Goal: Find contact information: Find contact information

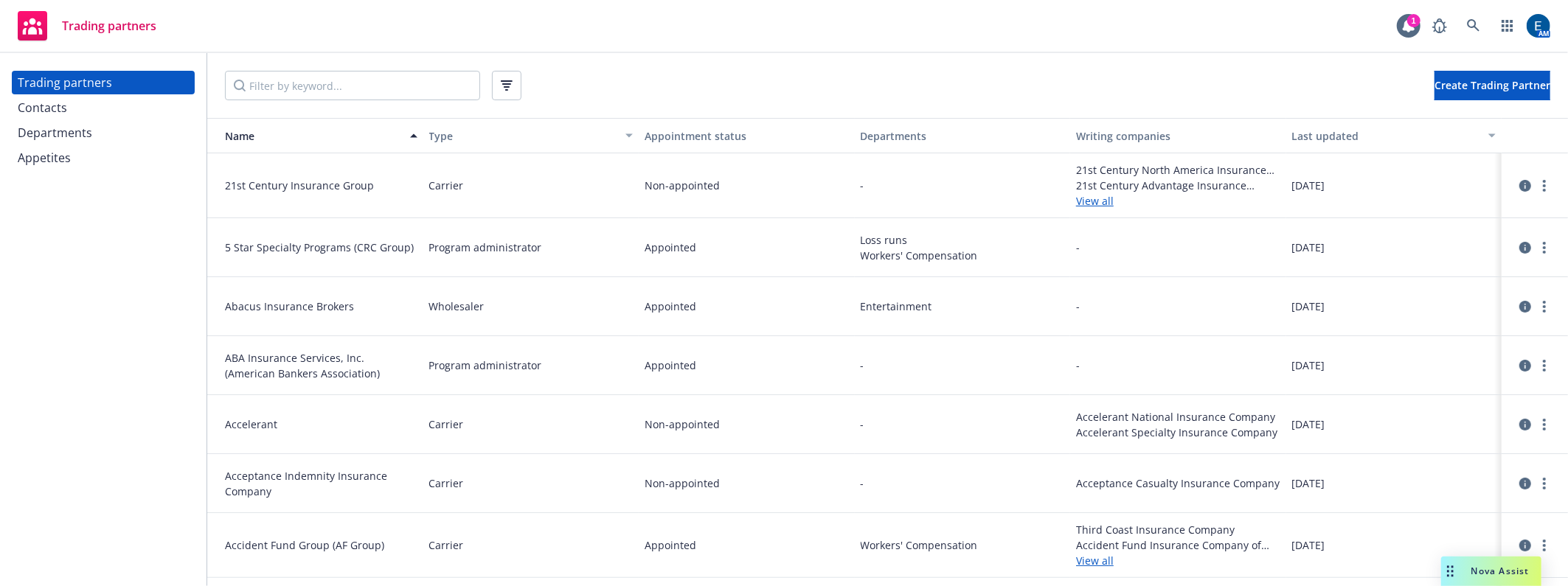
click at [1505, 574] on span "Nova Assist" at bounding box center [1500, 571] width 58 height 13
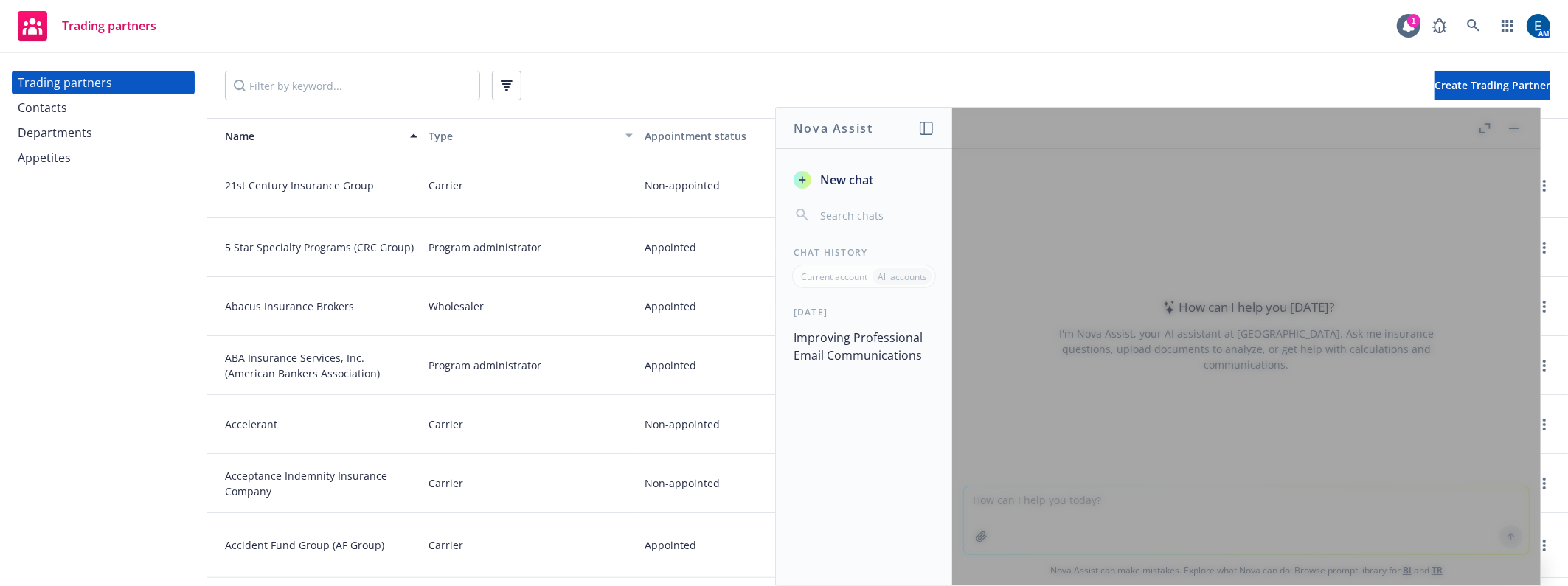
click at [873, 171] on span "New chat" at bounding box center [845, 180] width 56 height 18
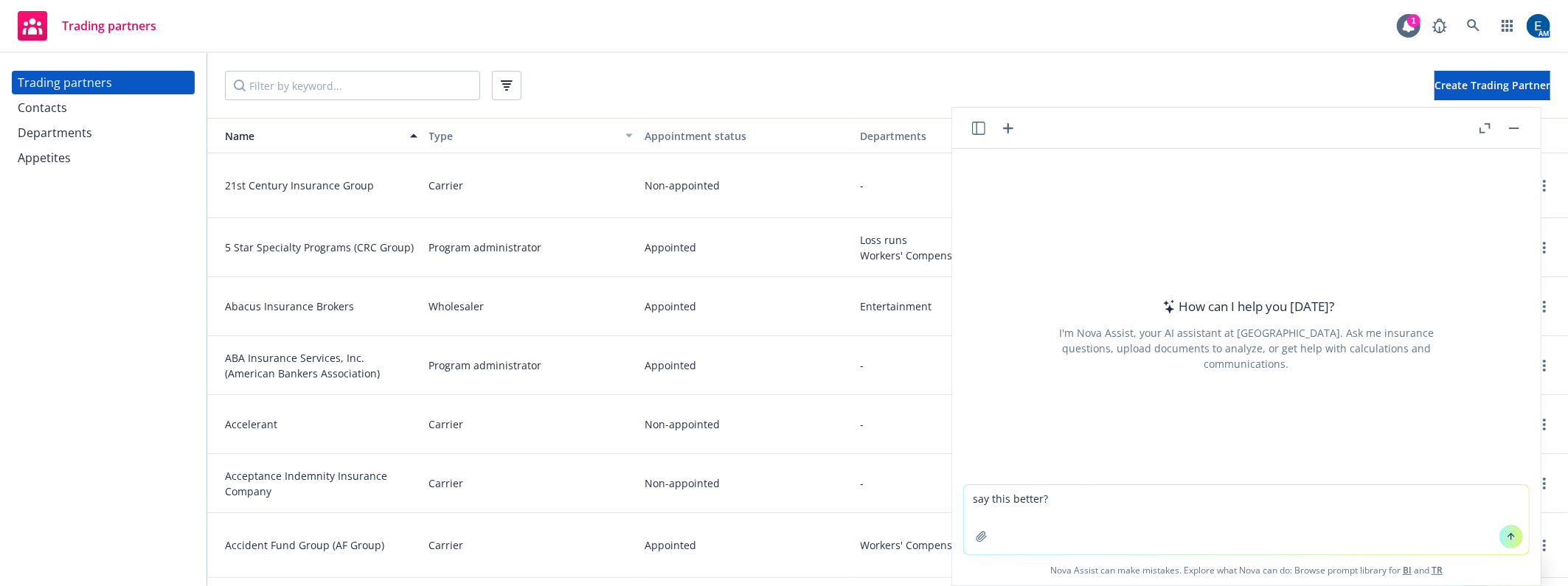
type textarea "say this better? Let me run another report and see if our book of business fits…"
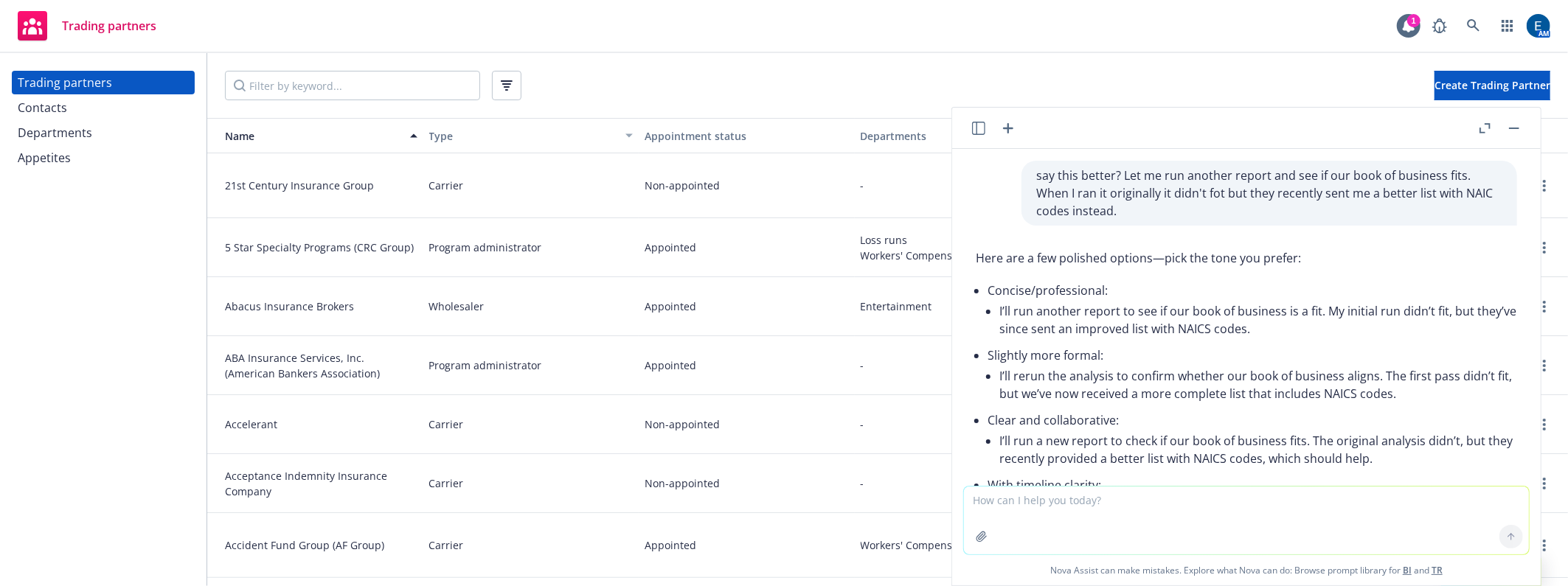
scroll to position [45, 0]
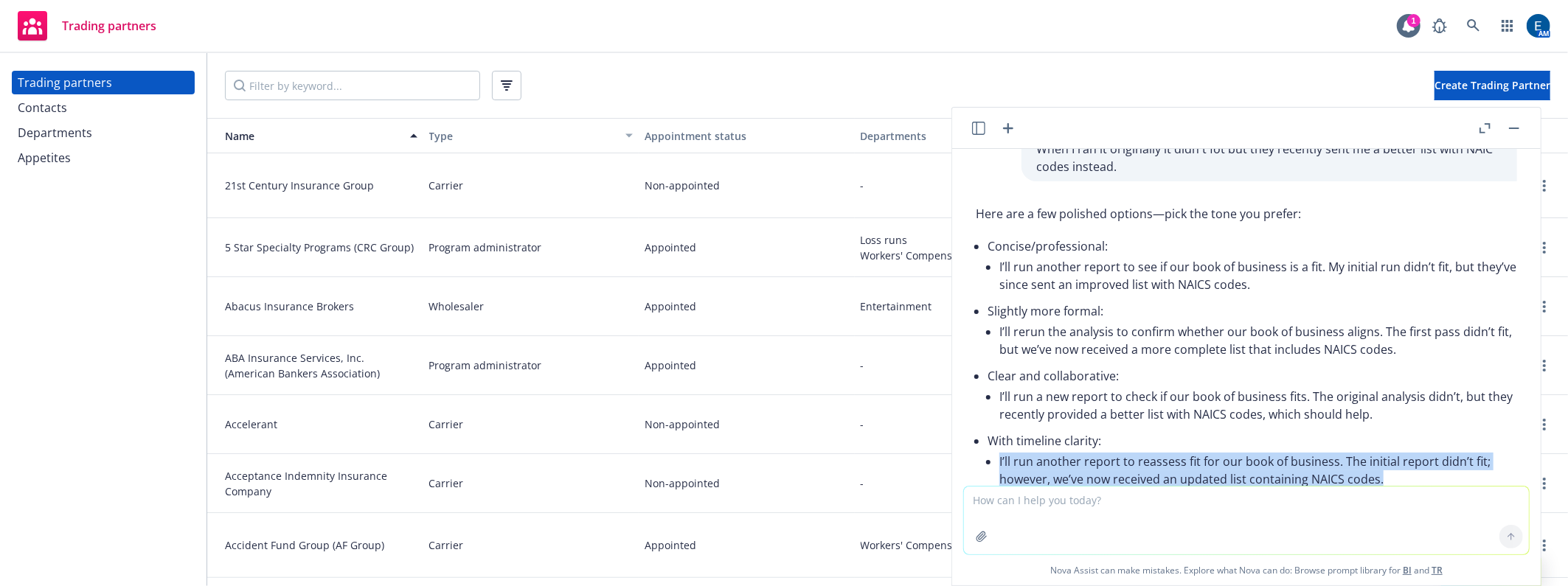
drag, startPoint x: 995, startPoint y: 359, endPoint x: 1166, endPoint y: 375, distance: 171.7
click at [1166, 449] on li "I’ll run another report to reassess fit for our book of business. The initial r…" at bounding box center [1258, 470] width 518 height 41
copy li "I’ll run another report to reassess fit for our book of business. The initial r…"
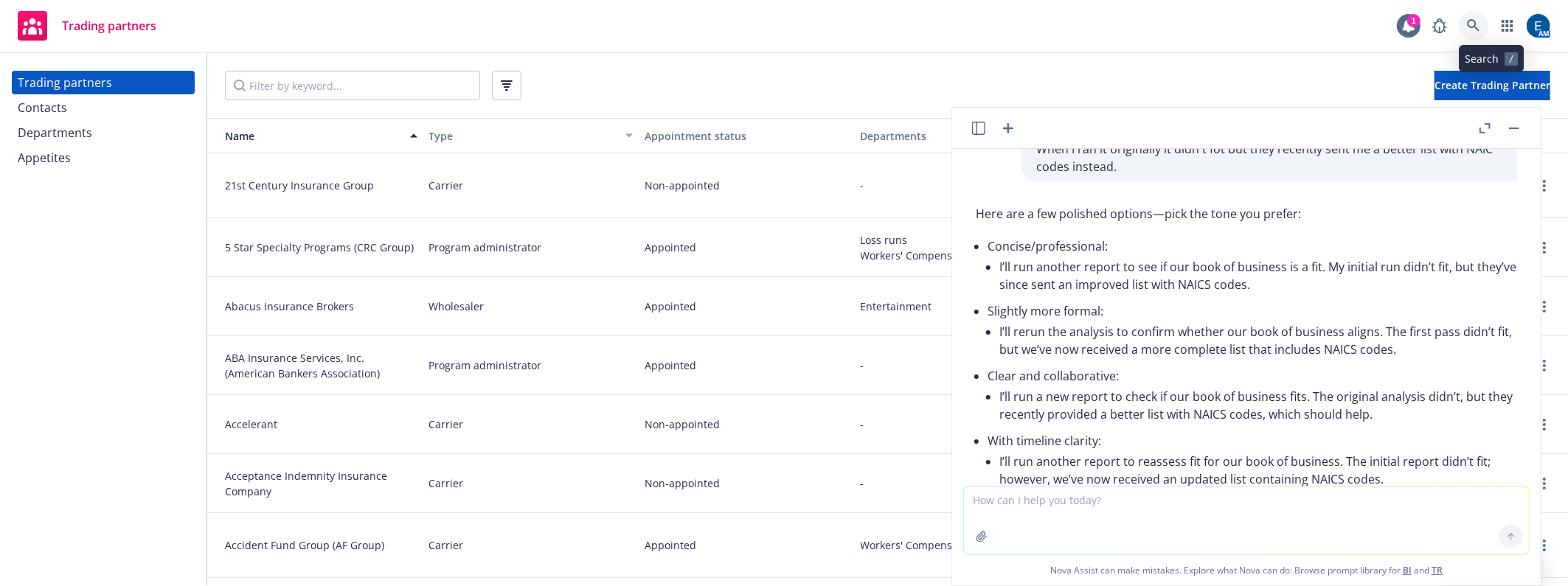
click at [1480, 21] on icon at bounding box center [1473, 25] width 13 height 13
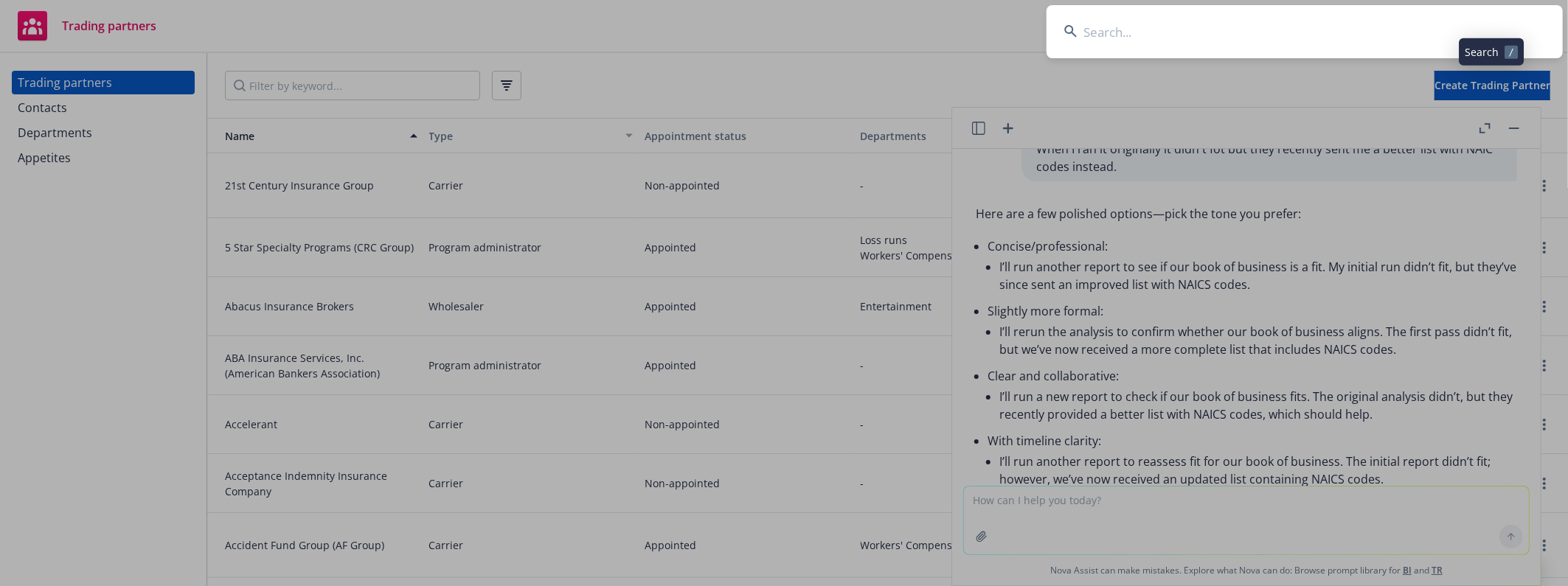
type input "Syndicate: 3624"
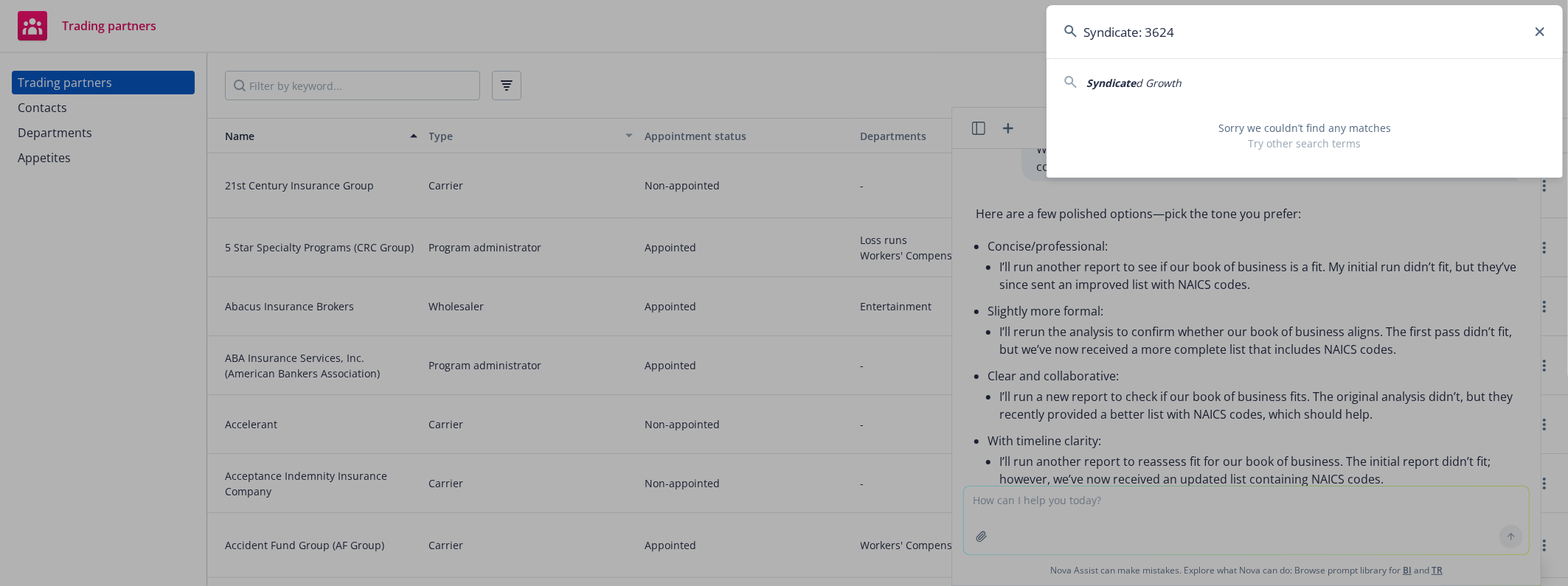
drag, startPoint x: 1178, startPoint y: 29, endPoint x: 945, endPoint y: 38, distance: 233.2
click at [945, 38] on div "Syndicate: 3624 Syndicate d Growth Sorry we couldn’t find any matches Try other…" at bounding box center [784, 293] width 1568 height 586
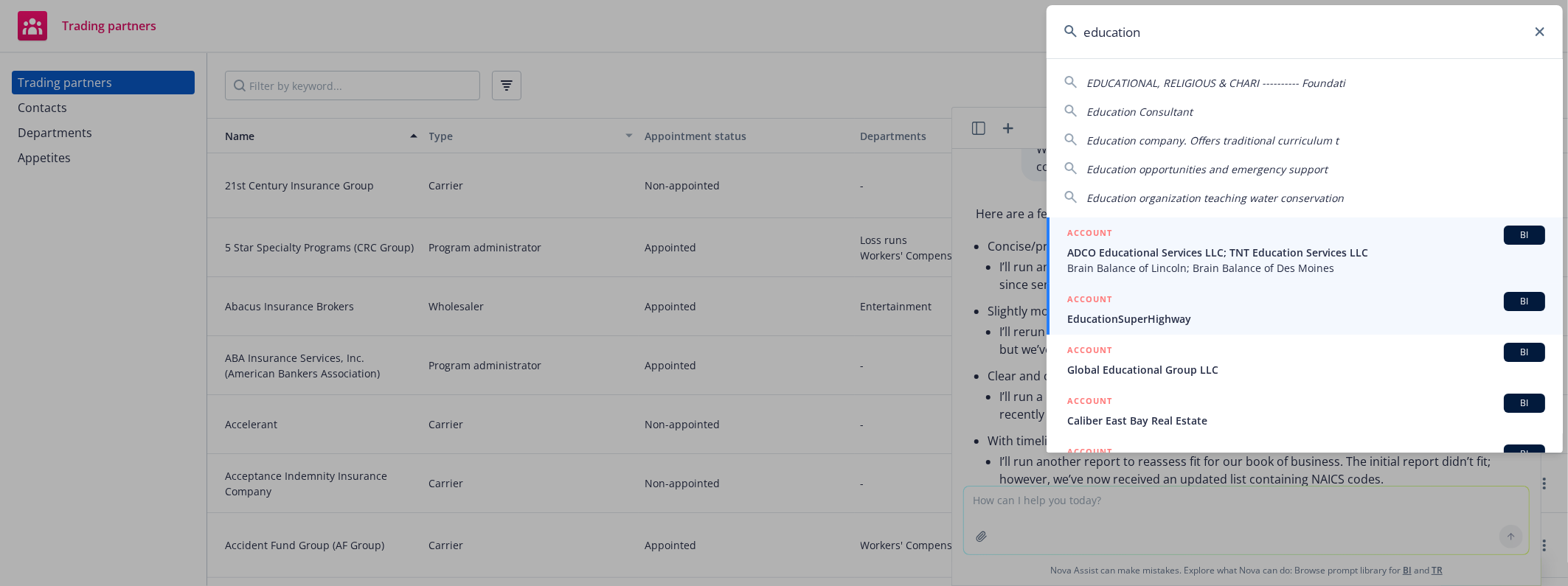
type input "education"
click at [1177, 311] on span "EducationSuperHighway" at bounding box center [1306, 318] width 478 height 15
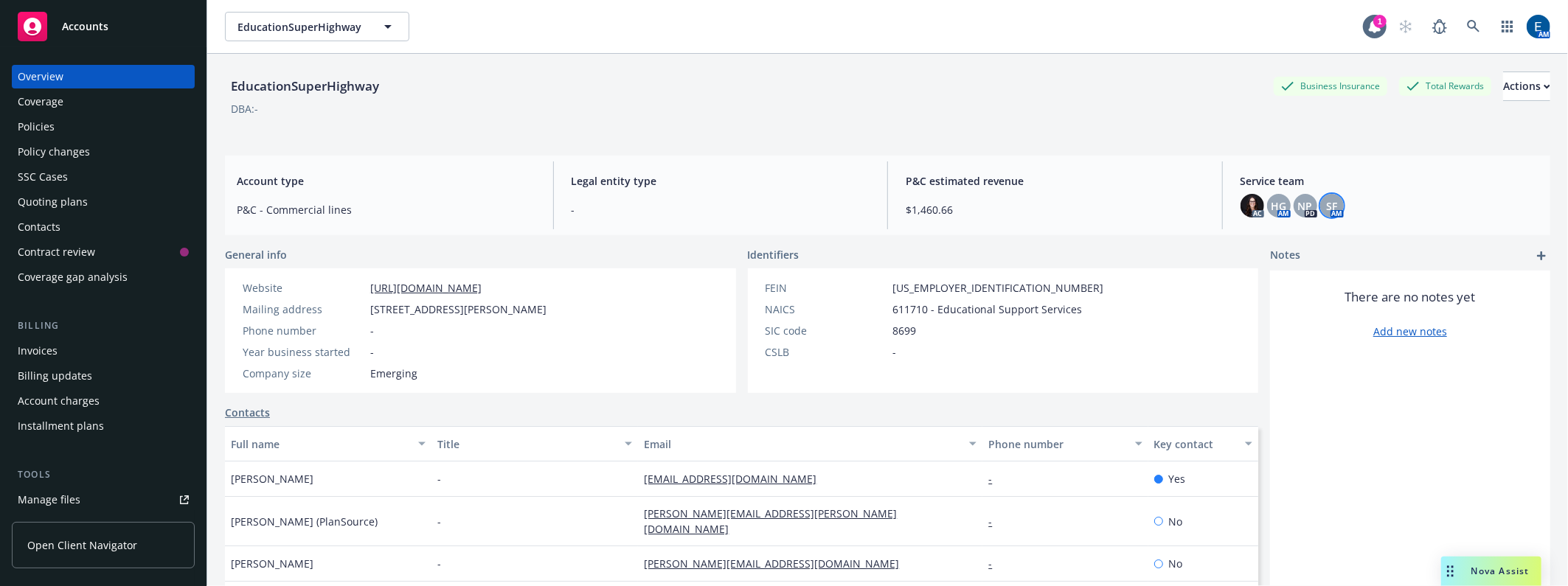
click at [1327, 202] on span "SF" at bounding box center [1332, 205] width 11 height 15
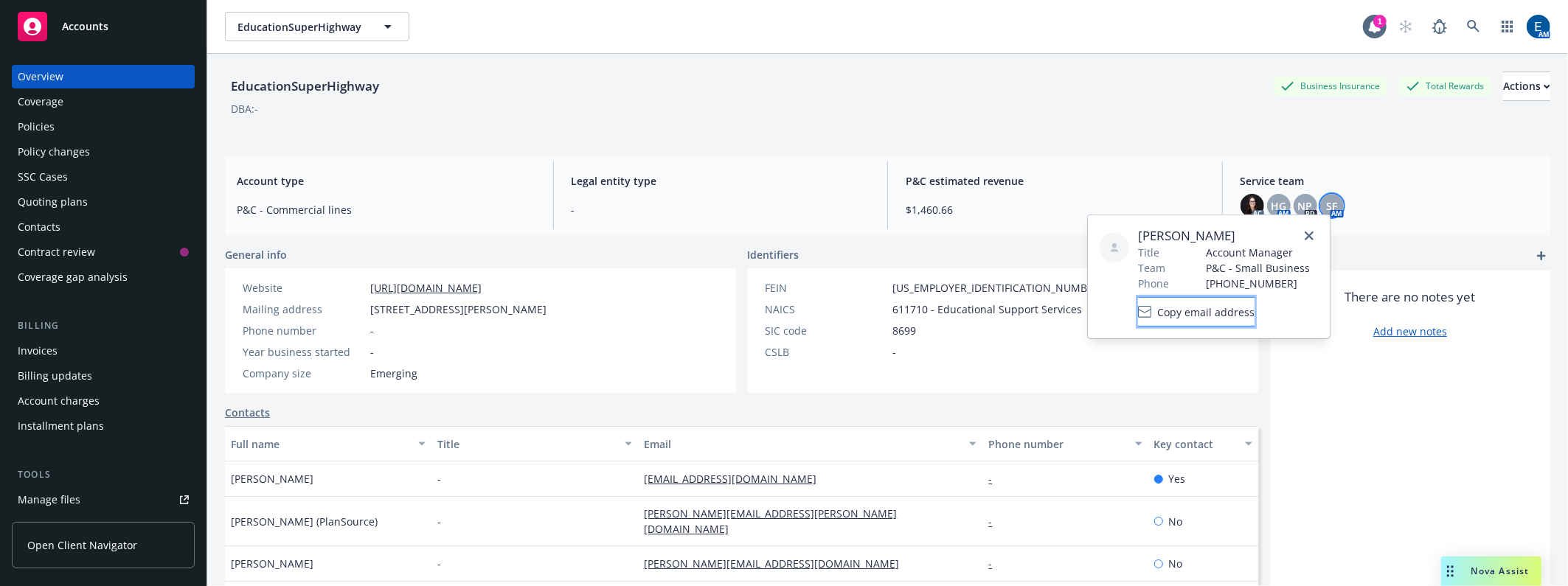
click at [1252, 306] on span "Copy email address" at bounding box center [1206, 311] width 97 height 15
